Goal: Transaction & Acquisition: Obtain resource

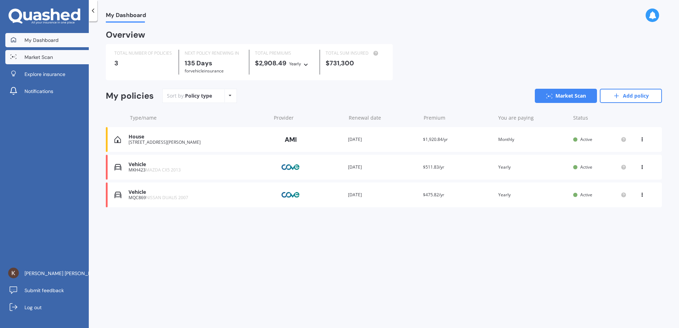
click at [71, 58] on link "Market Scan" at bounding box center [47, 57] width 84 height 14
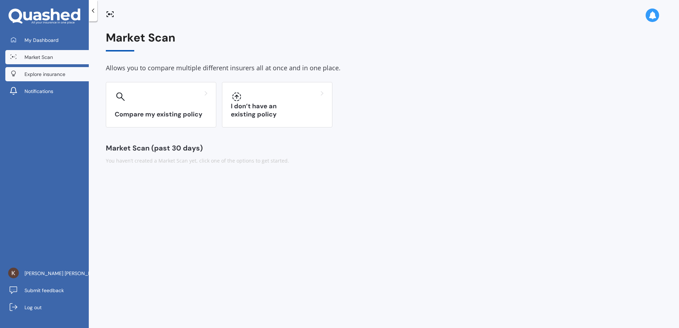
click at [64, 78] on link "Explore insurance" at bounding box center [47, 74] width 84 height 14
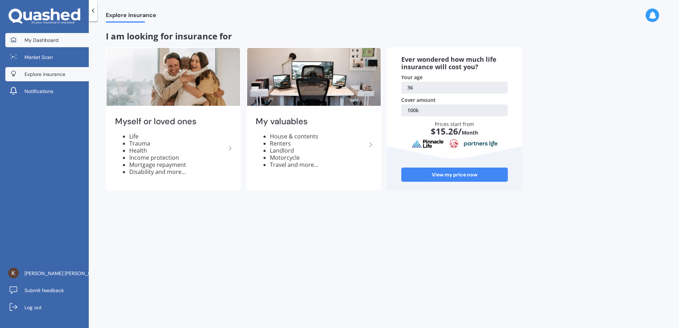
click at [47, 39] on span "My Dashboard" at bounding box center [42, 40] width 34 height 7
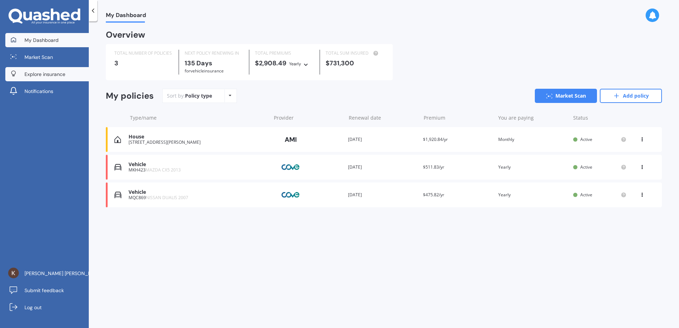
click at [47, 75] on span "Explore insurance" at bounding box center [45, 74] width 41 height 7
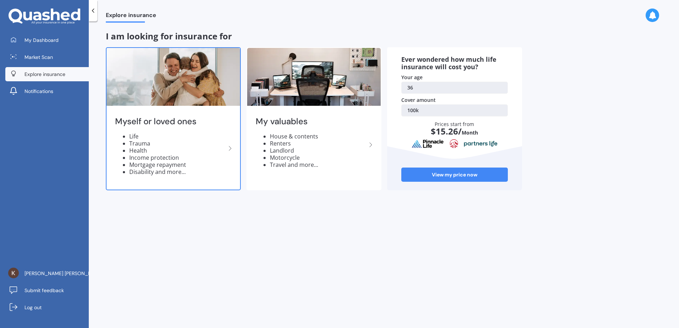
click at [203, 89] on img at bounding box center [174, 77] width 134 height 58
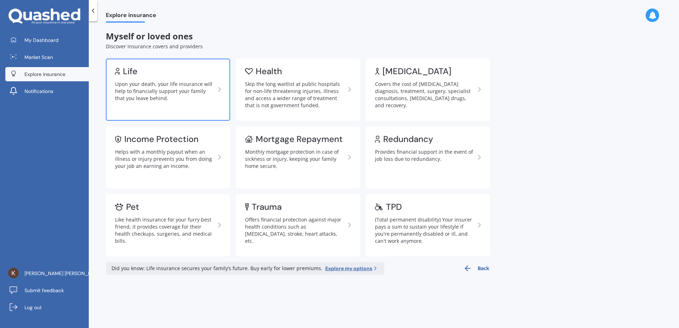
click at [205, 78] on link "Life Upon your death, your life insurance will help to financially support your…" at bounding box center [168, 90] width 124 height 62
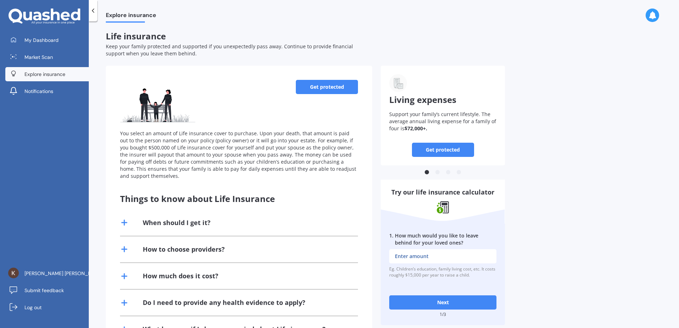
click at [328, 89] on link "Get protected" at bounding box center [327, 87] width 62 height 14
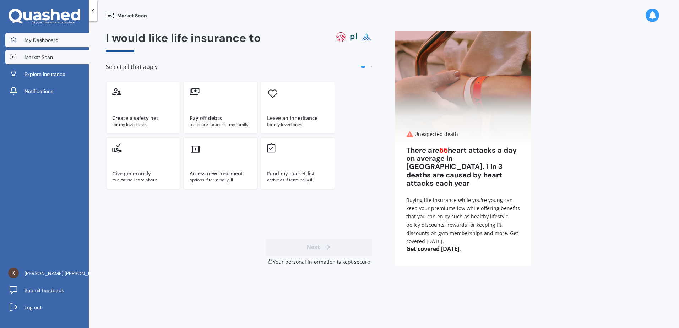
click at [45, 42] on span "My Dashboard" at bounding box center [42, 40] width 34 height 7
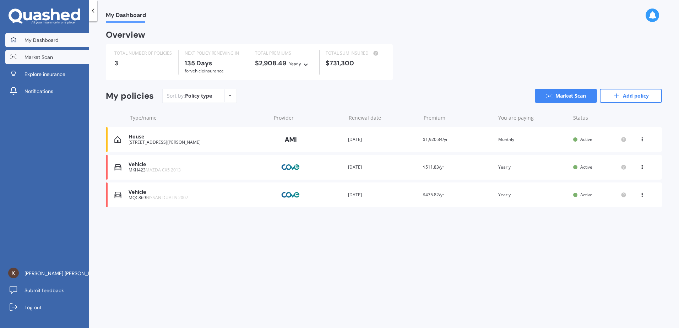
click at [56, 59] on link "Market Scan" at bounding box center [47, 57] width 84 height 14
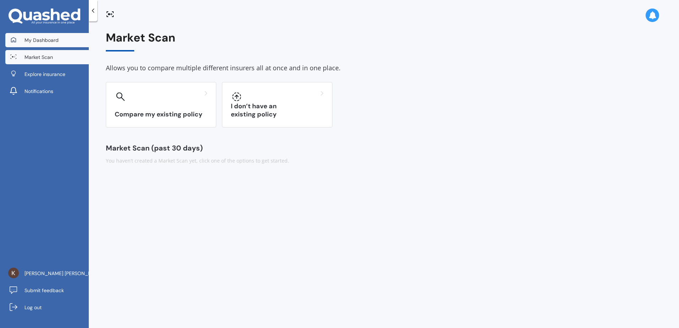
click at [60, 40] on link "My Dashboard" at bounding box center [47, 40] width 84 height 14
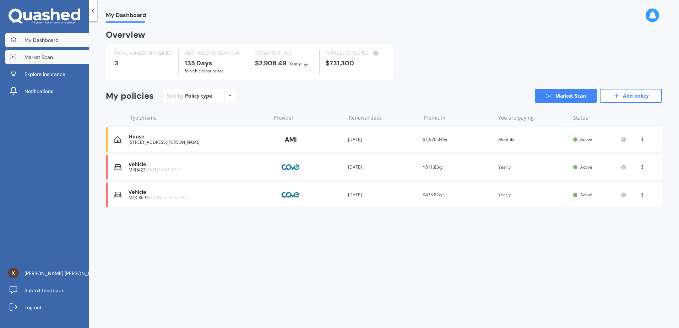
click at [71, 64] on link "Market Scan" at bounding box center [47, 57] width 84 height 14
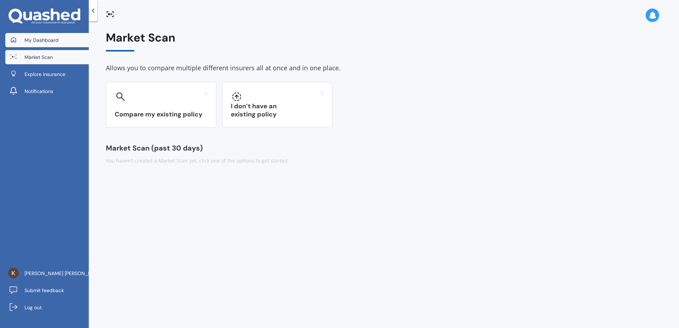
click at [65, 38] on link "My Dashboard" at bounding box center [47, 40] width 84 height 14
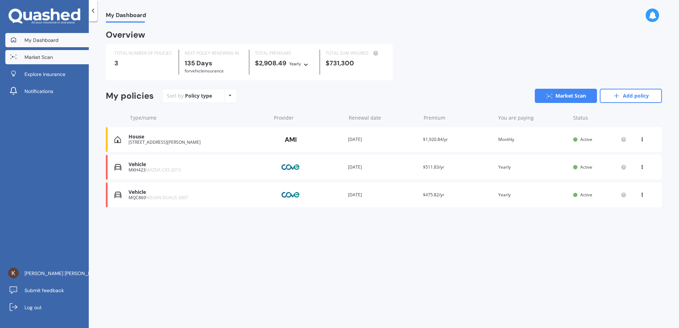
click at [60, 61] on link "Market Scan" at bounding box center [47, 57] width 84 height 14
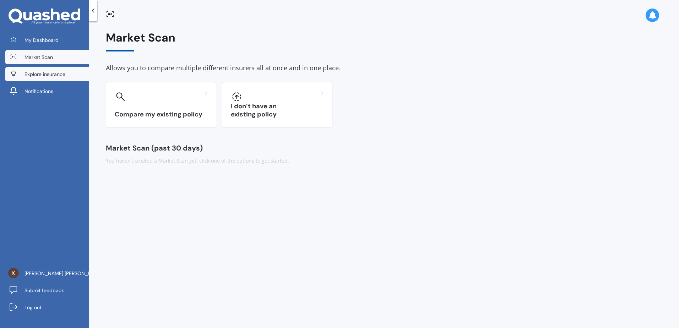
click at [53, 72] on span "Explore insurance" at bounding box center [45, 74] width 41 height 7
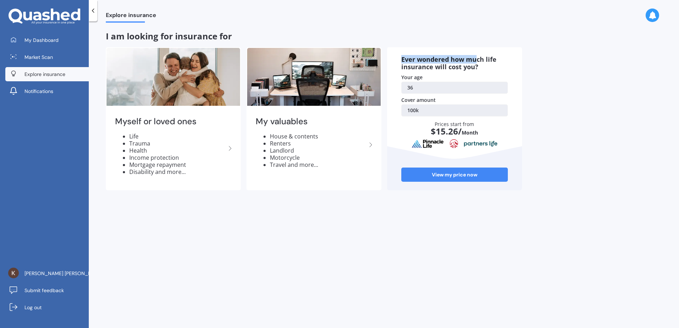
drag, startPoint x: 403, startPoint y: 60, endPoint x: 480, endPoint y: 60, distance: 77.1
click at [480, 60] on div "Ever wondered how much life insurance will cost you?" at bounding box center [455, 63] width 107 height 15
click at [464, 176] on link "View my price now" at bounding box center [455, 175] width 107 height 14
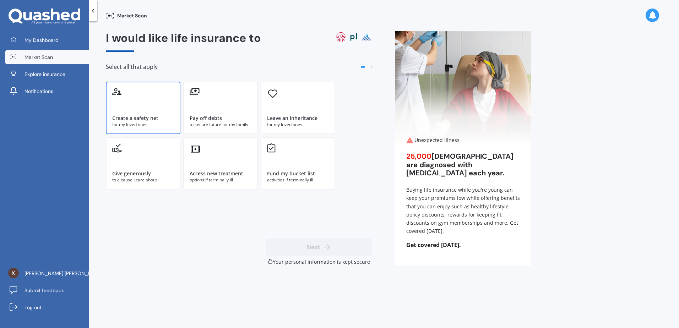
click at [141, 102] on div "Create a safety net for my loved ones" at bounding box center [143, 108] width 75 height 53
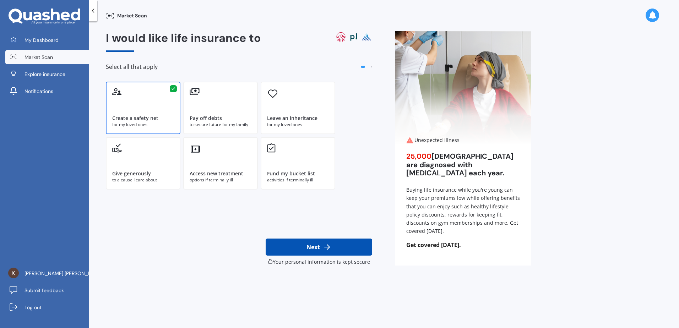
click at [333, 250] on button "Next" at bounding box center [319, 247] width 107 height 17
select select "01"
select select "12"
select select "1988"
select select "No manual work e.g. lawyer, consultant, engineer"
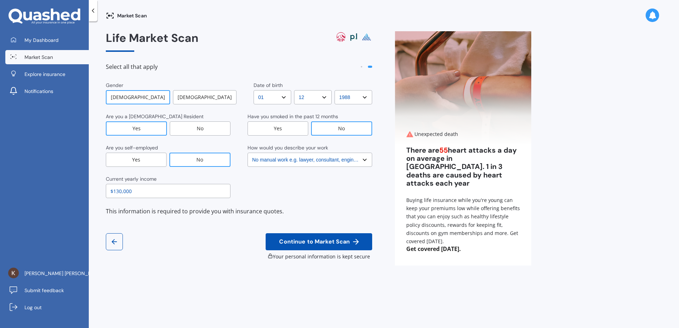
click at [345, 246] on button "Continue to Market Scan" at bounding box center [319, 241] width 107 height 17
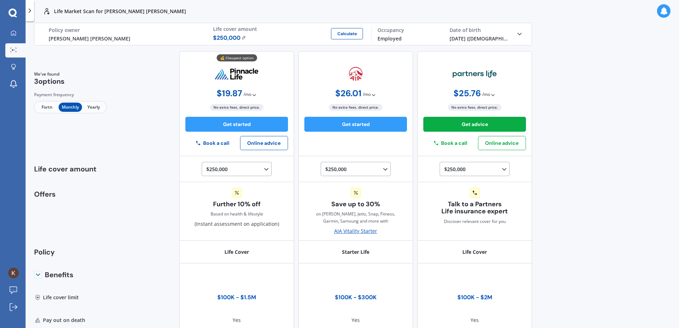
click at [242, 37] on img at bounding box center [244, 38] width 5 height 4
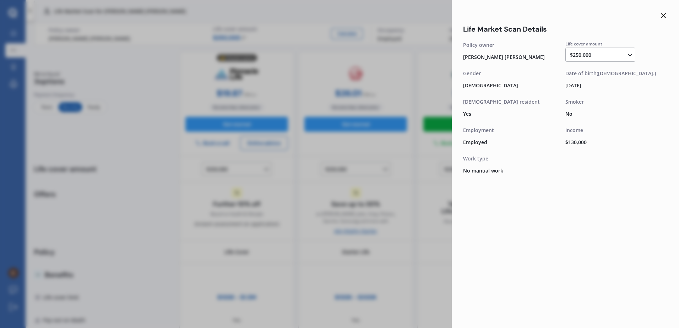
click at [619, 56] on div "$250,000 $100,000 $150,000 $200,000 $250,000 $300,000 $350,000 $400,000 $500,00…" at bounding box center [602, 55] width 64 height 9
click at [602, 100] on span "$1,500,000" at bounding box center [589, 100] width 26 height 7
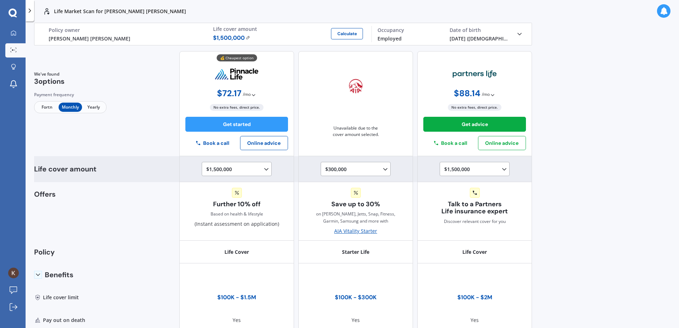
click at [347, 162] on div "$300,000 $100,000 $150,000 $200,000 $250,000 $300,000" at bounding box center [356, 169] width 70 height 14
click at [348, 165] on div "$300,000 $100,000 $150,000 $200,000 $250,000 $300,000" at bounding box center [356, 169] width 70 height 14
click at [348, 165] on div "$300,000 $100,000 $150,000 $200,000 $250,000 $300,000" at bounding box center [358, 169] width 64 height 9
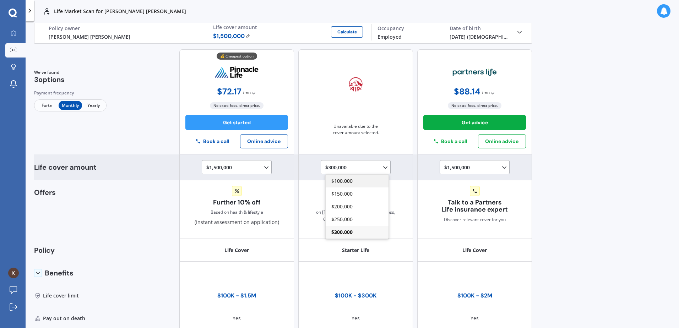
scroll to position [0, 0]
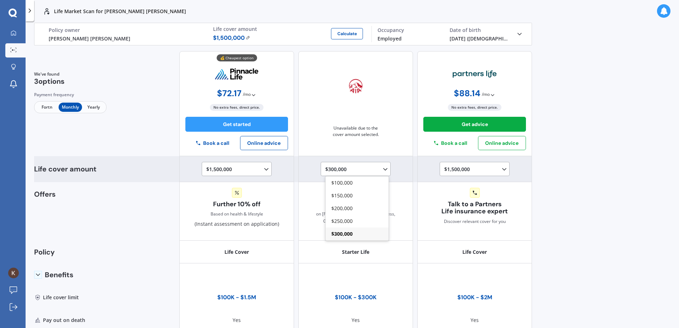
click at [258, 167] on div "$1,500,000 $100,000 $150,000 $200,000 $250,000 $300,000 $350,000 $400,000 $500,…" at bounding box center [238, 169] width 64 height 9
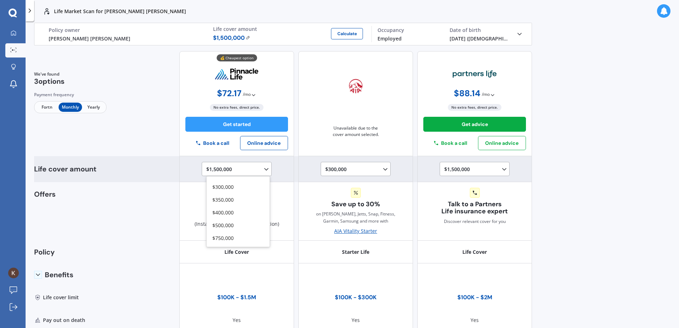
scroll to position [42, 0]
click at [226, 227] on span "$500,000" at bounding box center [223, 230] width 21 height 7
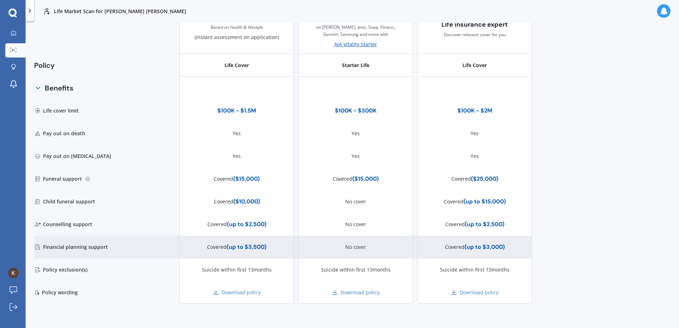
scroll to position [0, 0]
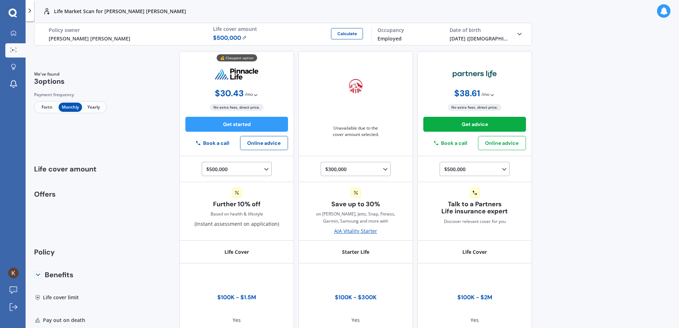
click at [92, 107] on span "Yearly" at bounding box center [93, 107] width 23 height 9
click at [72, 106] on span "Monthly" at bounding box center [70, 107] width 23 height 9
click at [90, 108] on span "Yearly" at bounding box center [93, 107] width 23 height 9
click at [47, 109] on span "Fortn" at bounding box center [47, 107] width 23 height 9
click at [60, 109] on span "Monthly" at bounding box center [70, 107] width 23 height 9
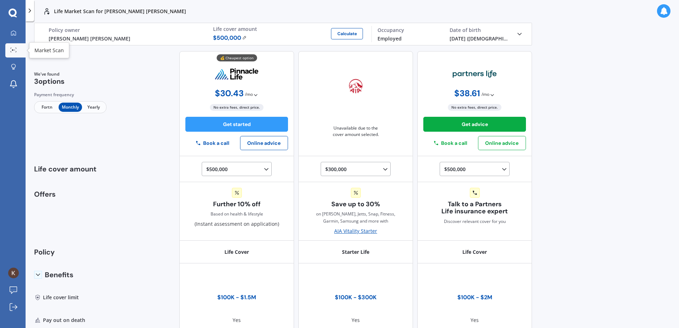
click at [16, 47] on link "Market Scan" at bounding box center [15, 50] width 20 height 14
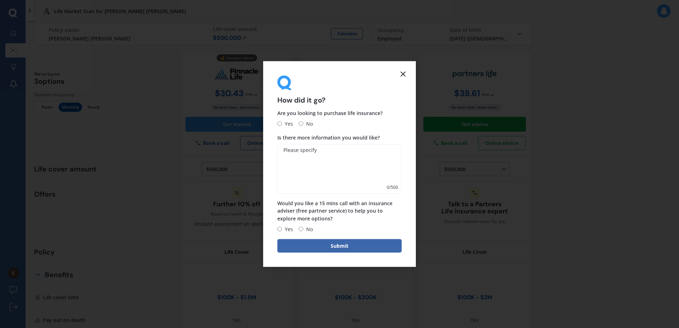
click at [406, 74] on icon at bounding box center [403, 74] width 9 height 9
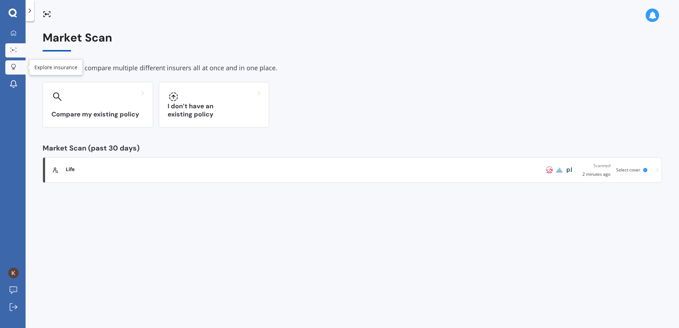
click at [15, 71] on div at bounding box center [13, 67] width 11 height 7
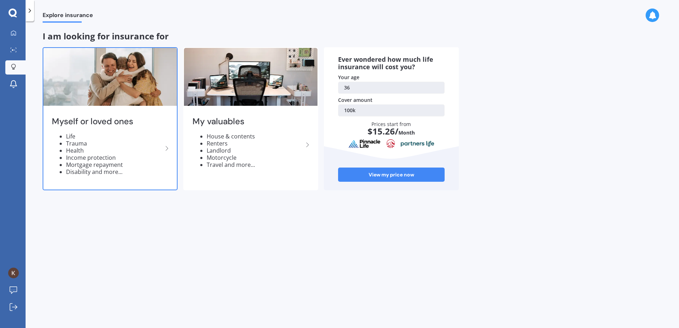
click at [158, 139] on li "Life" at bounding box center [114, 136] width 97 height 7
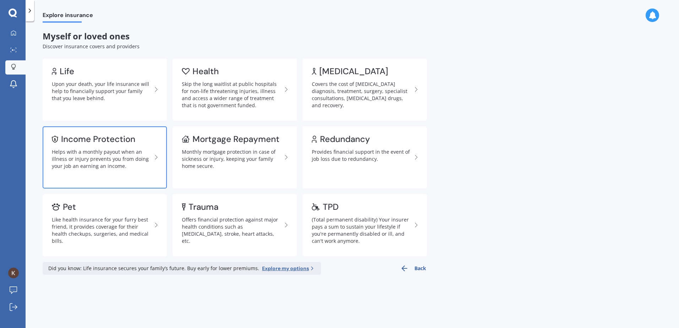
click at [86, 141] on div "Income Protection" at bounding box center [98, 139] width 74 height 7
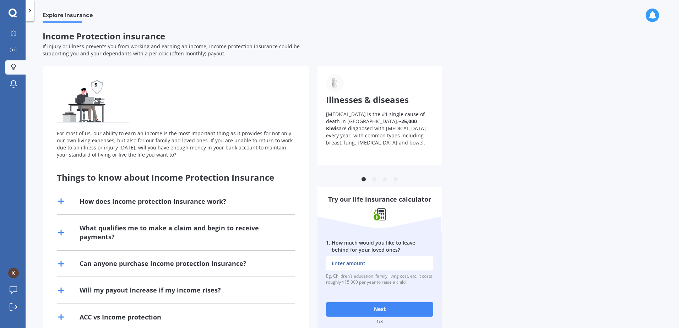
scroll to position [74, 0]
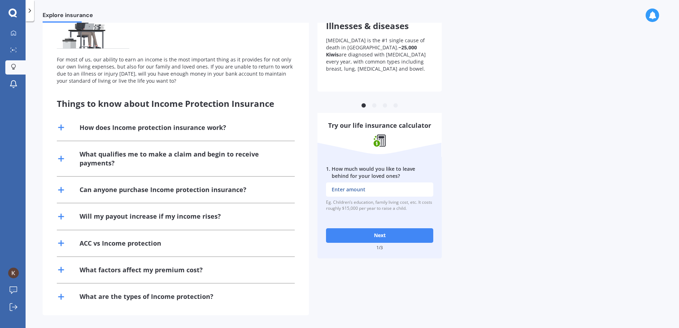
click at [371, 235] on button "Next" at bounding box center [379, 236] width 107 height 14
click at [378, 195] on input "1 . How much would you like to leave behind for your loved ones?" at bounding box center [379, 190] width 107 height 14
click at [463, 177] on div "For most of us, our ability to earn an income is the most important thing as it…" at bounding box center [353, 154] width 620 height 324
click at [375, 193] on input "1 . How much would you like to leave behind for your loved ones?" at bounding box center [379, 190] width 107 height 14
type input "$500,000"
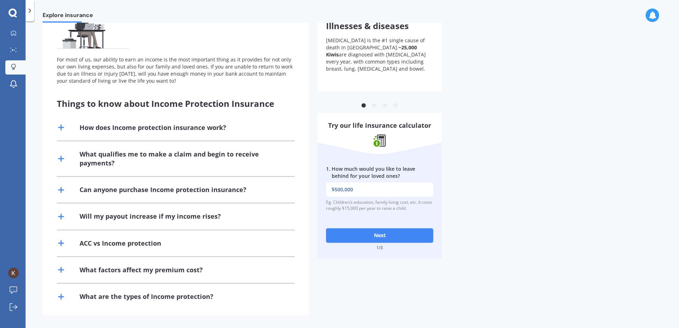
click at [378, 237] on button "Next" at bounding box center [379, 236] width 107 height 14
click at [377, 195] on input "2 . How much outstanding debt do you have, including mortgage?" at bounding box center [379, 190] width 107 height 14
type input "$200,000"
click at [369, 232] on button "Next" at bounding box center [379, 236] width 107 height 14
click at [359, 191] on input "3 . What would be the cost of fulfilling your bucket list if you were terminall…" at bounding box center [379, 190] width 107 height 14
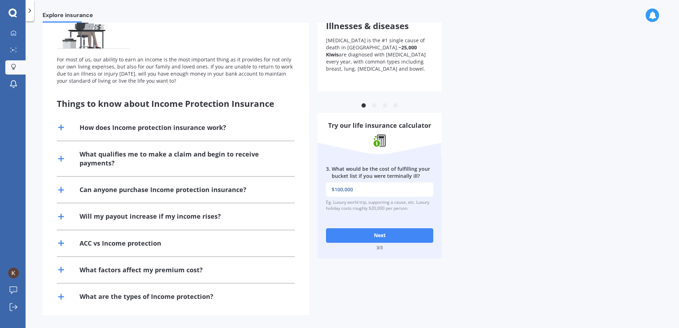
type input "$100,000"
click at [393, 236] on button "Next" at bounding box center [379, 236] width 107 height 14
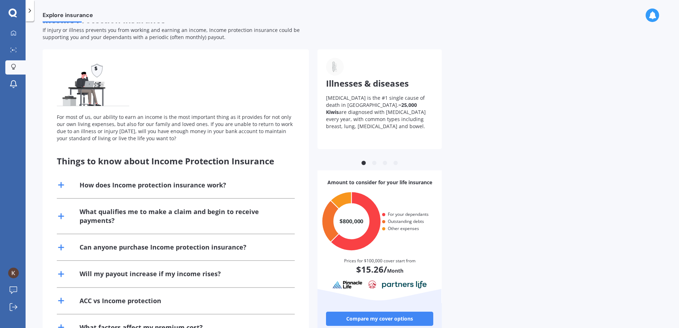
scroll to position [0, 0]
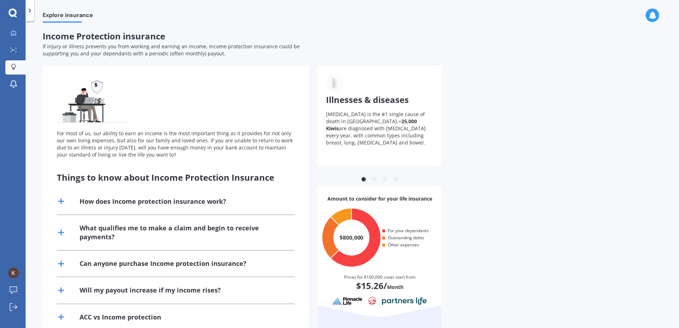
click at [142, 201] on div "How does Income protection insurance work?" at bounding box center [153, 201] width 147 height 9
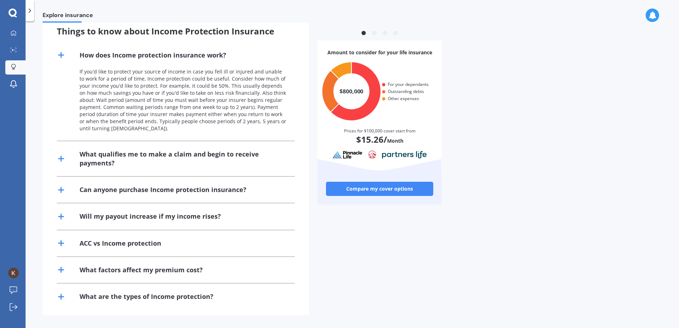
scroll to position [52, 0]
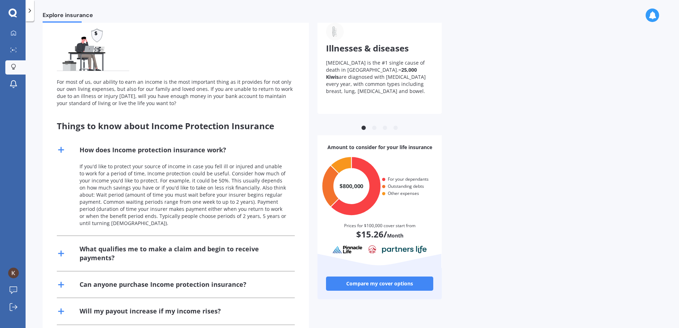
click at [374, 285] on link "Compare my cover options" at bounding box center [379, 284] width 107 height 14
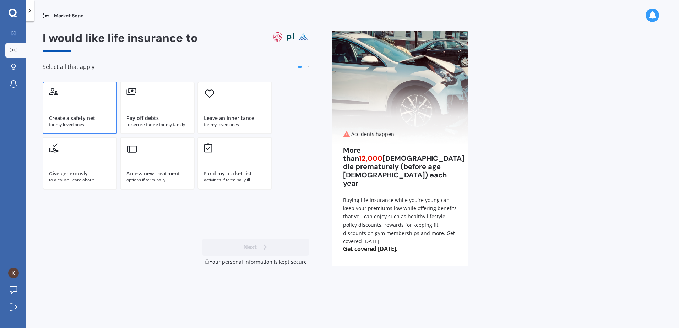
click at [91, 104] on div "Create a safety net for my loved ones" at bounding box center [80, 108] width 75 height 53
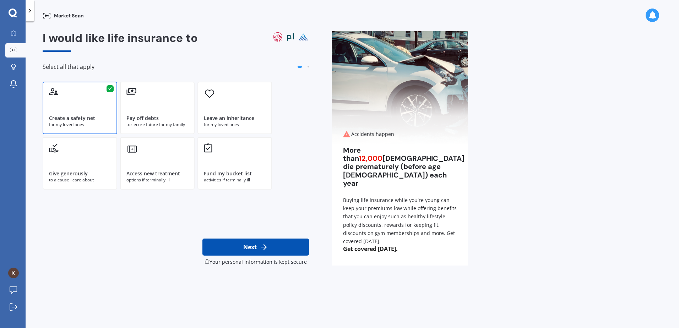
click at [267, 249] on icon at bounding box center [264, 247] width 9 height 9
select select "01"
select select "12"
select select "1988"
select select "No manual work e.g. lawyer, consultant, engineer"
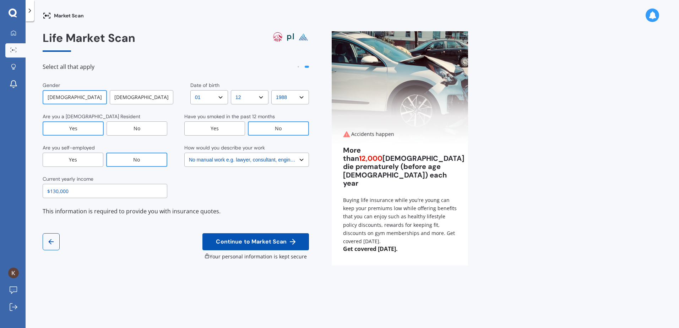
drag, startPoint x: 87, startPoint y: 194, endPoint x: 8, endPoint y: 190, distance: 79.4
click at [8, 190] on div "My Dashboard Market Scan Explore insurance Notifications [PERSON_NAME] [PERSON_…" at bounding box center [339, 164] width 679 height 328
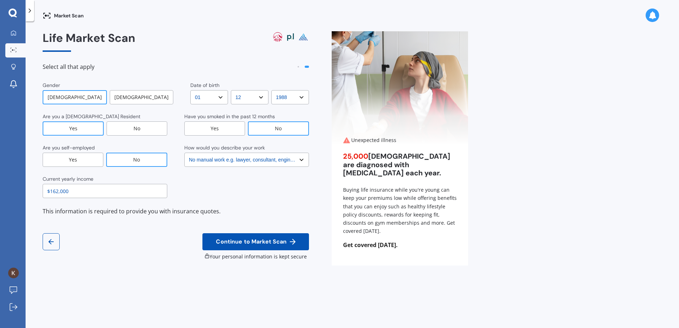
type input "$162,000"
click at [254, 240] on span "Continue to Market Scan" at bounding box center [252, 242] width 74 height 7
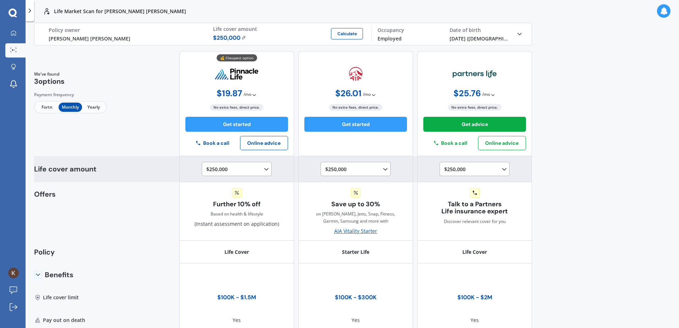
click at [263, 167] on icon at bounding box center [266, 169] width 7 height 7
click at [238, 213] on div "$1,000,000" at bounding box center [238, 215] width 63 height 13
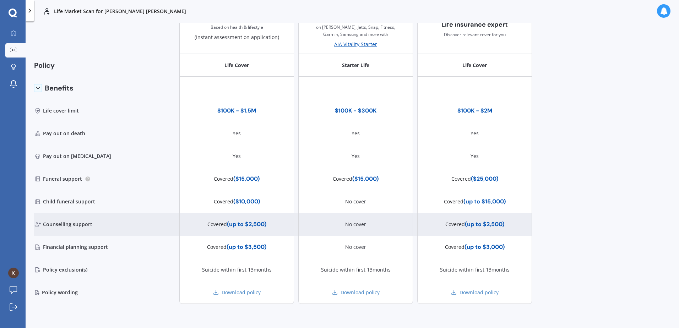
scroll to position [0, 0]
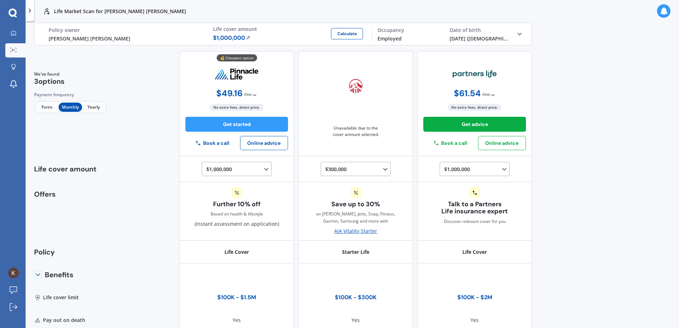
click at [88, 108] on span "Yearly" at bounding box center [93, 107] width 23 height 9
